Goal: Information Seeking & Learning: Learn about a topic

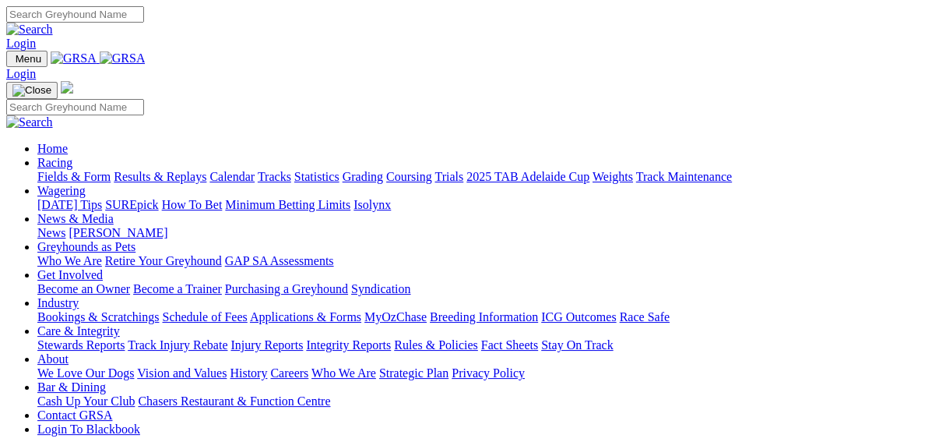
click at [158, 170] on link "Results & Replays" at bounding box center [160, 176] width 93 height 13
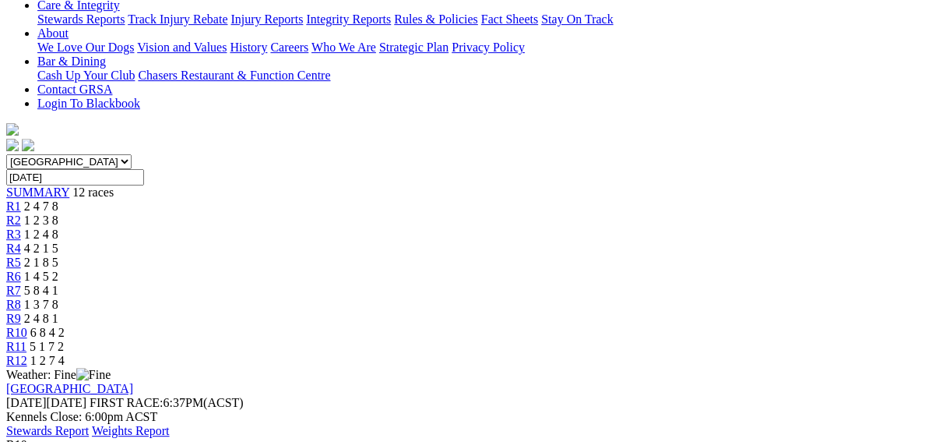
scroll to position [374, 0]
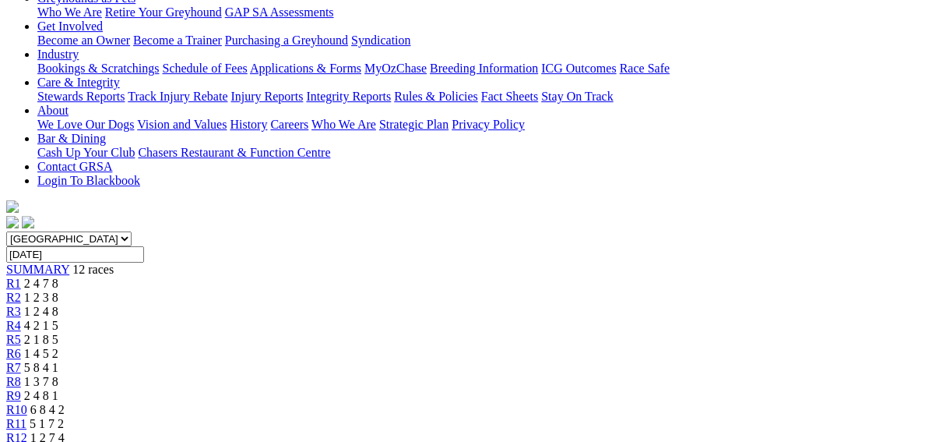
scroll to position [187, 0]
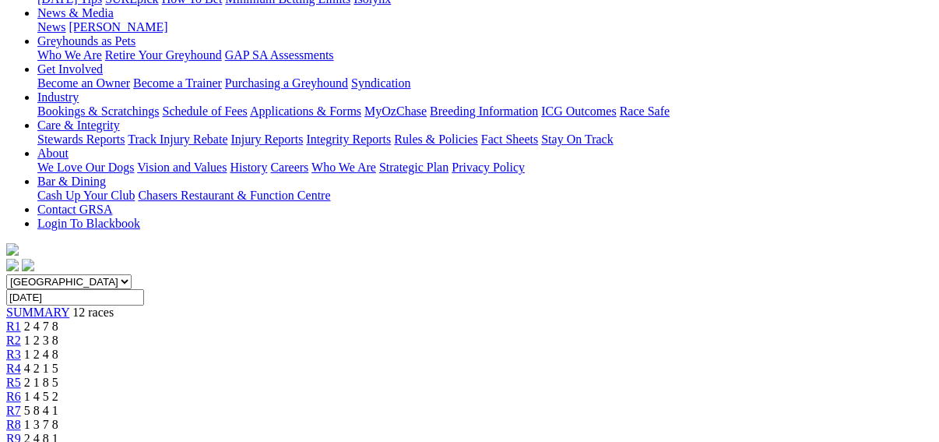
scroll to position [171, 0]
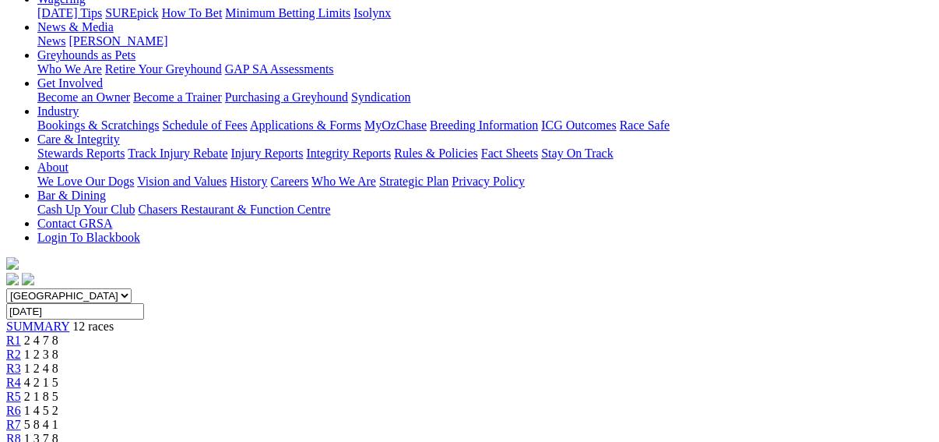
scroll to position [296, 0]
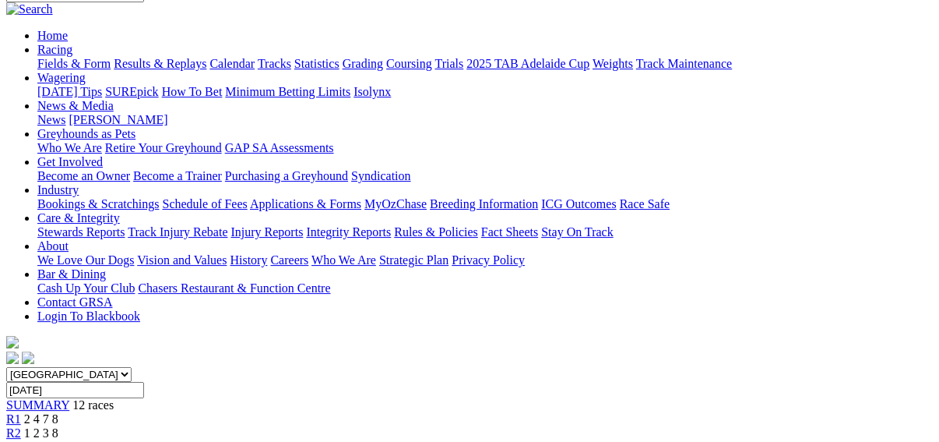
scroll to position [125, 0]
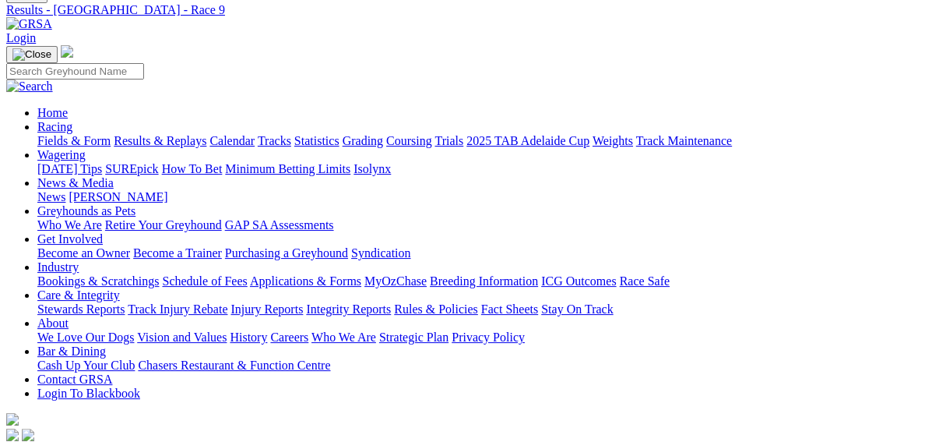
scroll to position [62, 0]
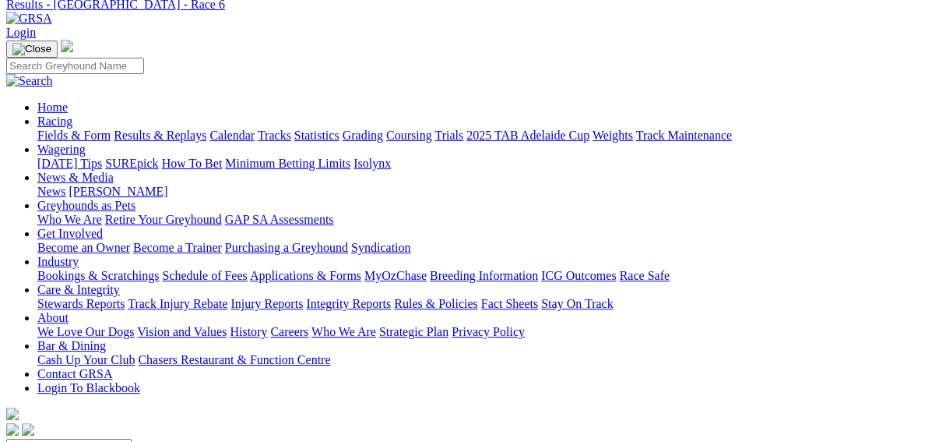
scroll to position [62, 0]
